Goal: Navigation & Orientation: Find specific page/section

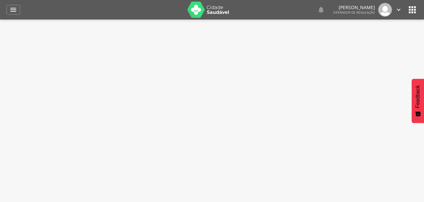
click at [204, 8] on img at bounding box center [208, 10] width 42 height 16
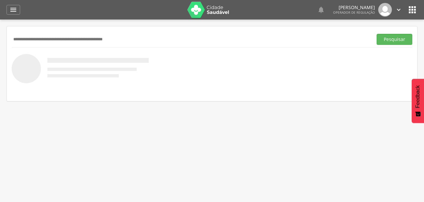
click at [391, 10] on img at bounding box center [385, 10] width 14 height 14
click at [397, 10] on icon "" at bounding box center [398, 9] width 7 height 7
click at [378, 23] on link "Configurações" at bounding box center [376, 23] width 51 height 8
click at [25, 9] on div " Indivíduos Suporte 0   Lorem ipsum dolor sit amet, sed do eiusmod tempor in…" at bounding box center [211, 9] width 411 height 19
click at [19, 9] on div "" at bounding box center [13, 10] width 14 height 10
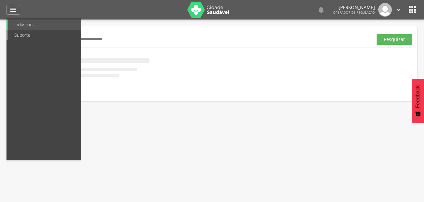
click at [28, 34] on link "Suporte" at bounding box center [44, 35] width 73 height 10
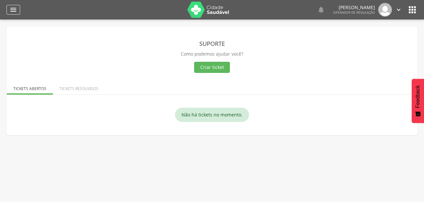
click at [18, 11] on div "" at bounding box center [13, 10] width 14 height 10
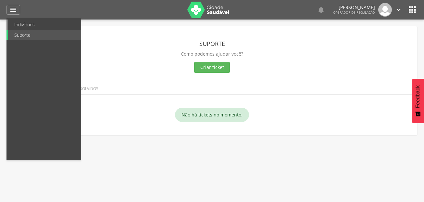
click at [28, 24] on link "Indivíduos" at bounding box center [44, 24] width 73 height 10
